Goal: Task Accomplishment & Management: Use online tool/utility

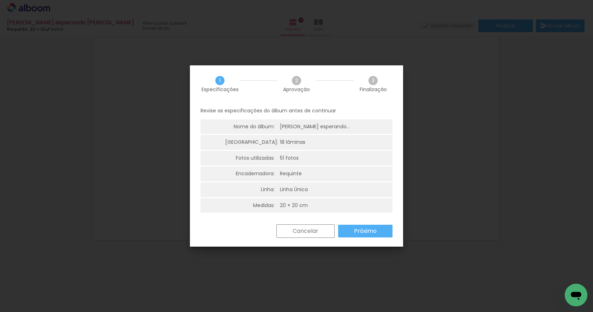
click at [0, 0] on slot "Próximo" at bounding box center [0, 0] width 0 height 0
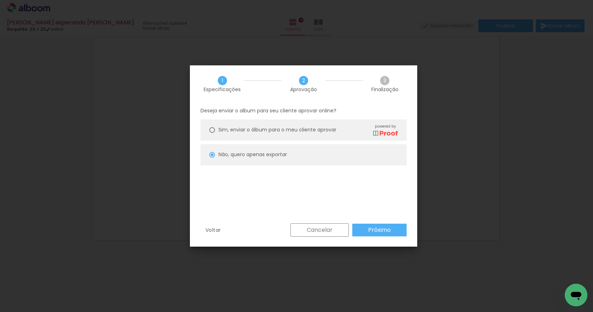
click at [331, 132] on span "Sim, enviar o álbum para o meu cliente aprovar" at bounding box center [278, 129] width 118 height 7
type paper-radio-button "on"
click at [0, 0] on slot "Próximo" at bounding box center [0, 0] width 0 height 0
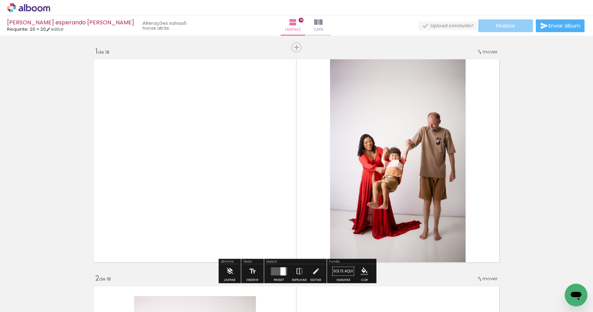
click at [502, 28] on span "Finalizar" at bounding box center [505, 25] width 19 height 5
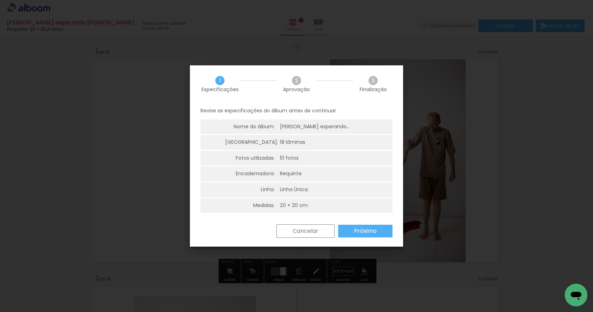
click at [380, 233] on paper-button "Próximo" at bounding box center [365, 231] width 54 height 13
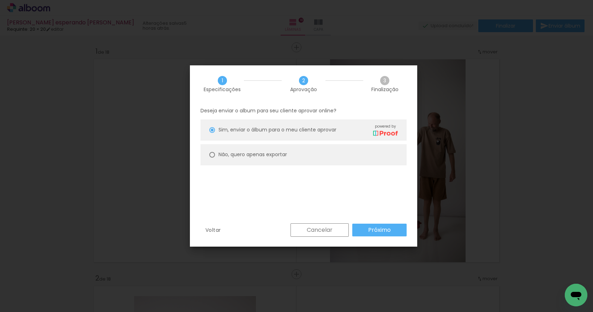
click at [0, 0] on slot "Próximo" at bounding box center [0, 0] width 0 height 0
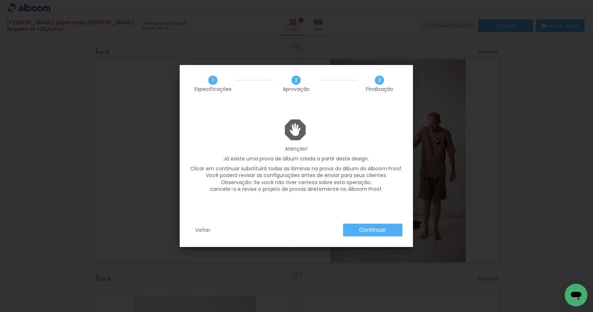
click at [0, 0] on slot "Continuar" at bounding box center [0, 0] width 0 height 0
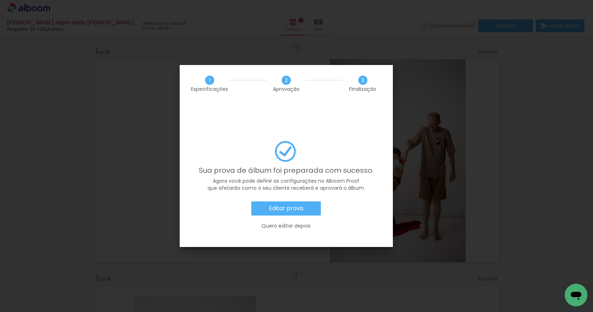
click at [315, 201] on paper-button "Editar prova" at bounding box center [287, 208] width 70 height 14
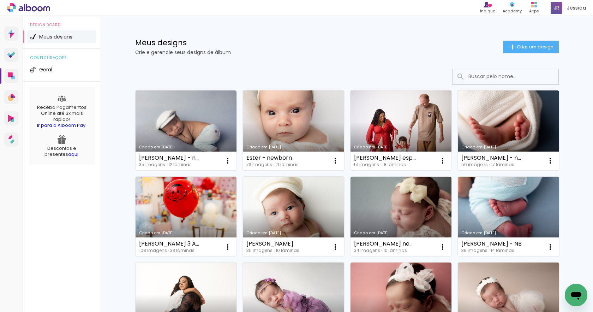
click at [309, 119] on link "Criado em [DATE]" at bounding box center [293, 130] width 101 height 80
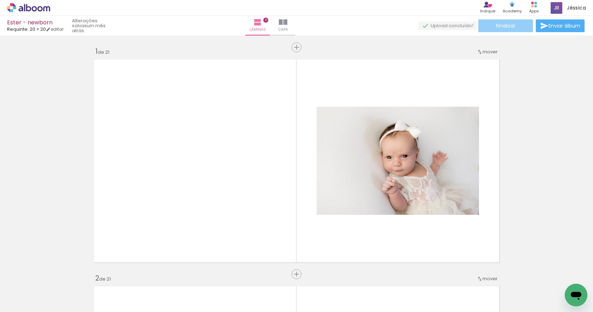
click at [515, 25] on paper-button "Finalizar" at bounding box center [506, 25] width 55 height 13
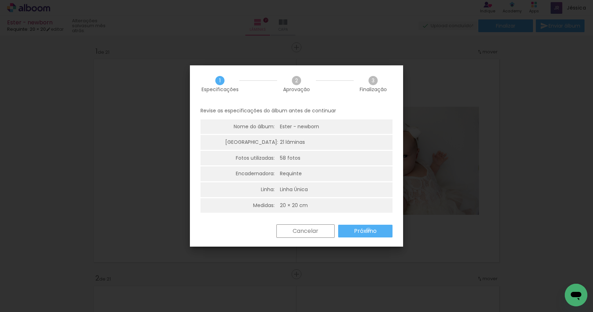
click at [0, 0] on slot "Próximo" at bounding box center [0, 0] width 0 height 0
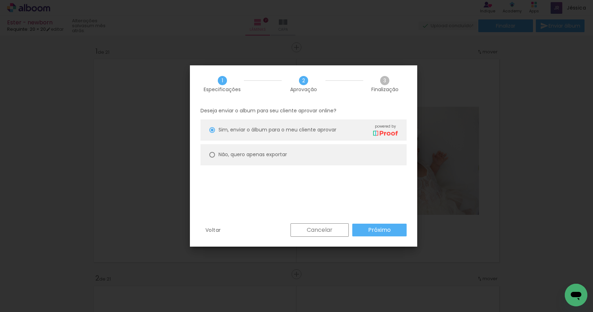
click at [0, 0] on slot "Próximo" at bounding box center [0, 0] width 0 height 0
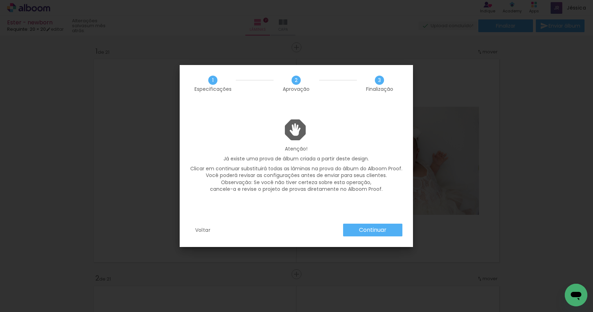
click at [0, 0] on slot "Continuar" at bounding box center [0, 0] width 0 height 0
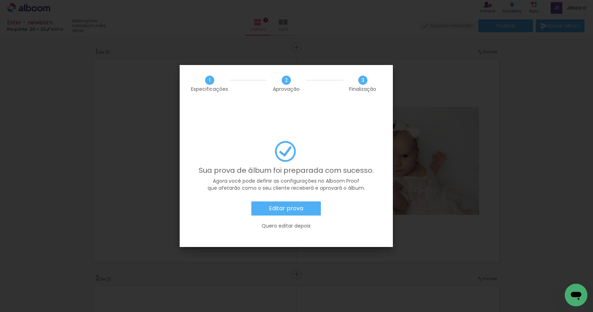
click at [316, 201] on paper-button "Editar prova" at bounding box center [287, 208] width 70 height 14
